Goal: Task Accomplishment & Management: Manage account settings

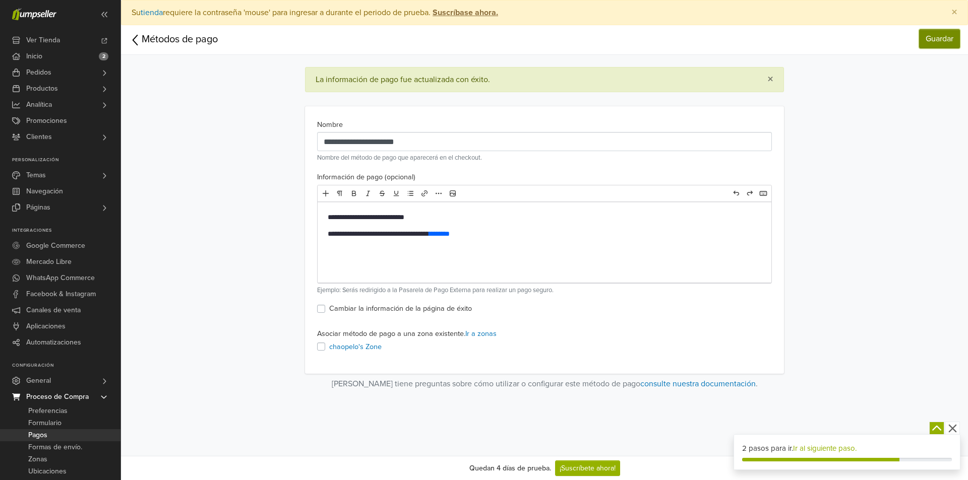
click at [940, 42] on link "Guardar" at bounding box center [939, 38] width 41 height 19
click at [60, 435] on link "Pagos" at bounding box center [60, 436] width 120 height 12
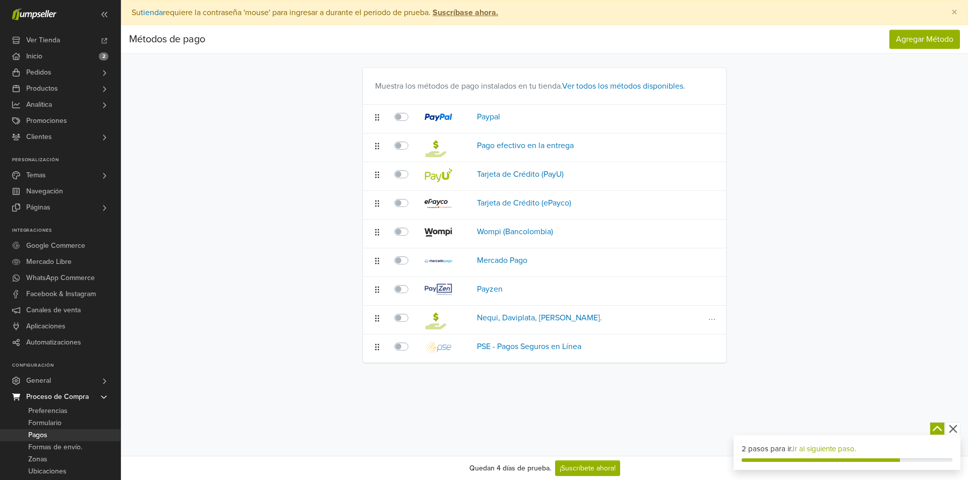
click at [433, 321] on img at bounding box center [436, 321] width 22 height 18
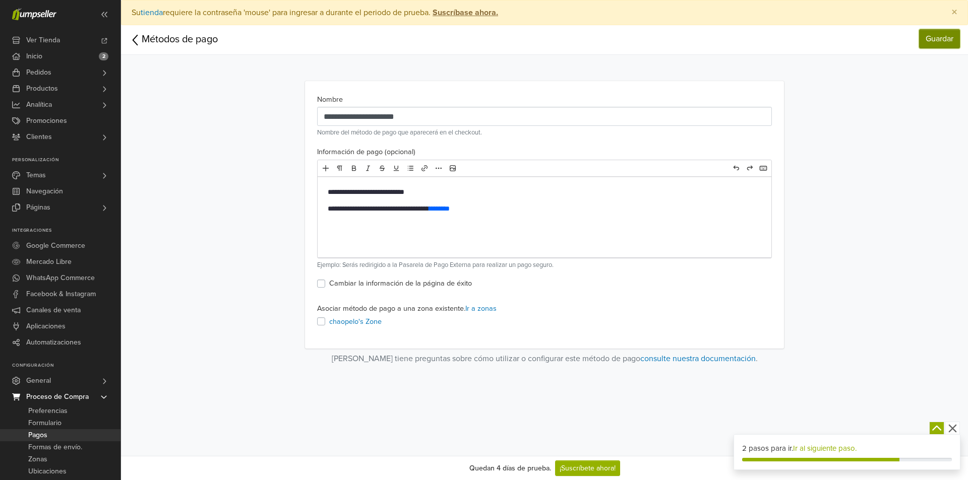
click at [946, 36] on link "Guardar" at bounding box center [939, 38] width 41 height 19
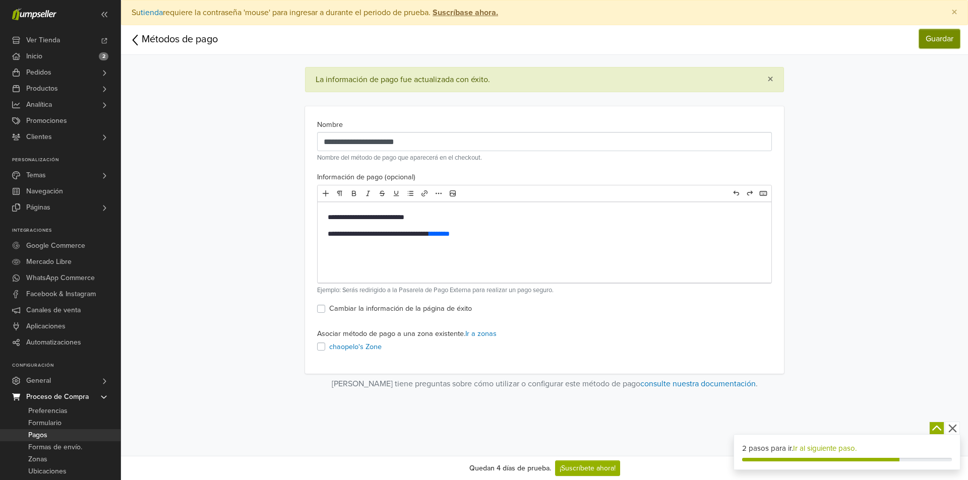
click at [928, 41] on link "Guardar" at bounding box center [939, 38] width 41 height 19
